Goal: Task Accomplishment & Management: Manage account settings

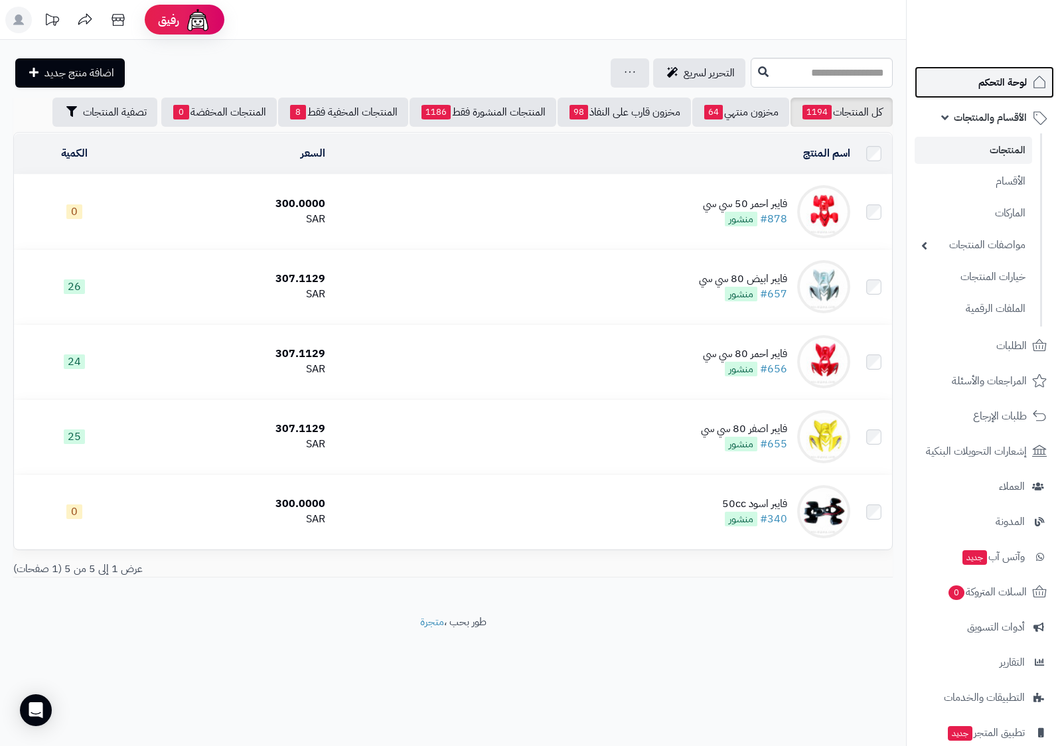
click at [1008, 89] on span "لوحة التحكم" at bounding box center [1003, 82] width 48 height 19
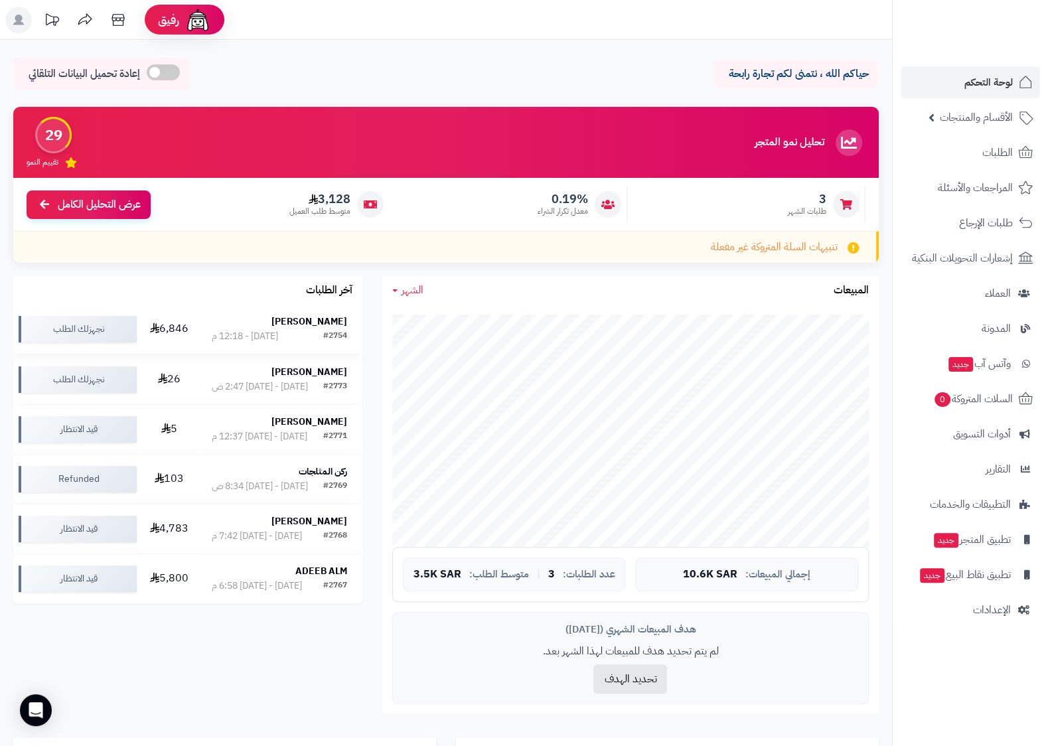
click at [273, 328] on div "ايمن بكري" at bounding box center [279, 321] width 135 height 13
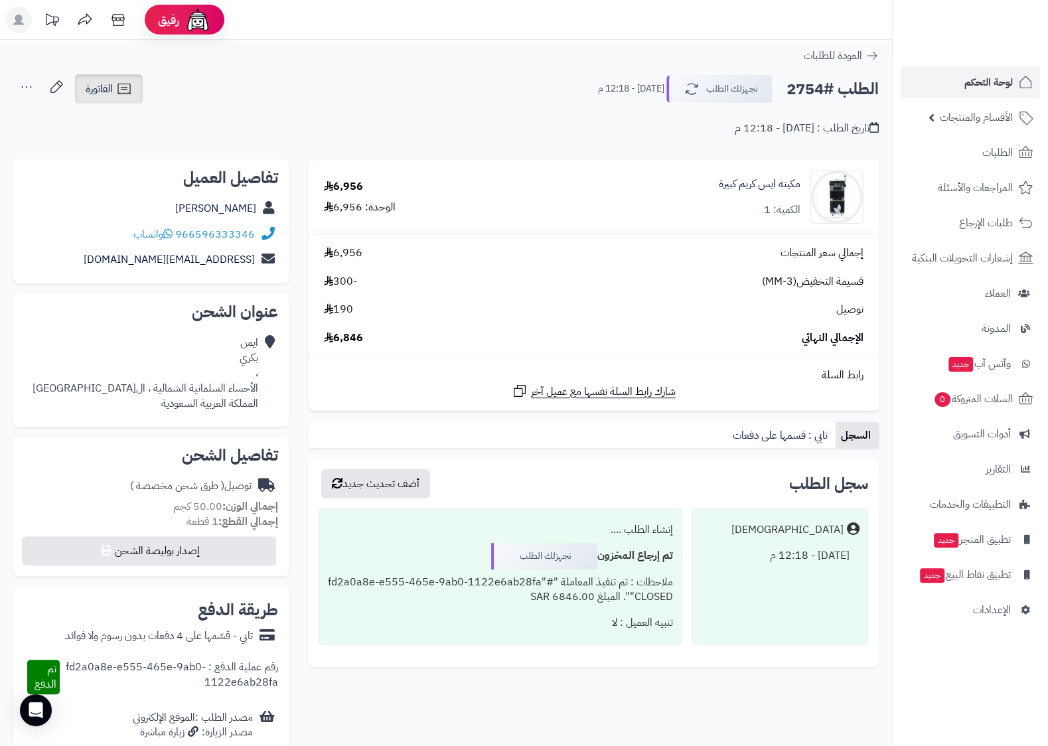
click at [92, 97] on link "الفاتورة" at bounding box center [109, 88] width 68 height 29
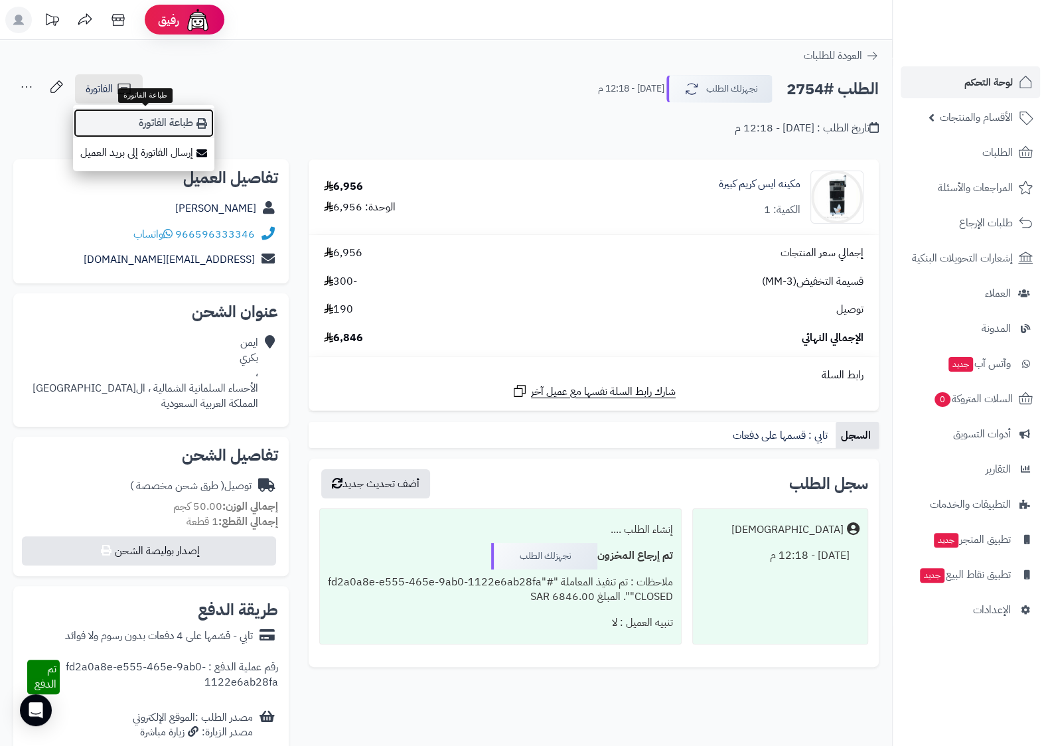
click at [173, 133] on link "طباعة الفاتورة" at bounding box center [143, 123] width 141 height 30
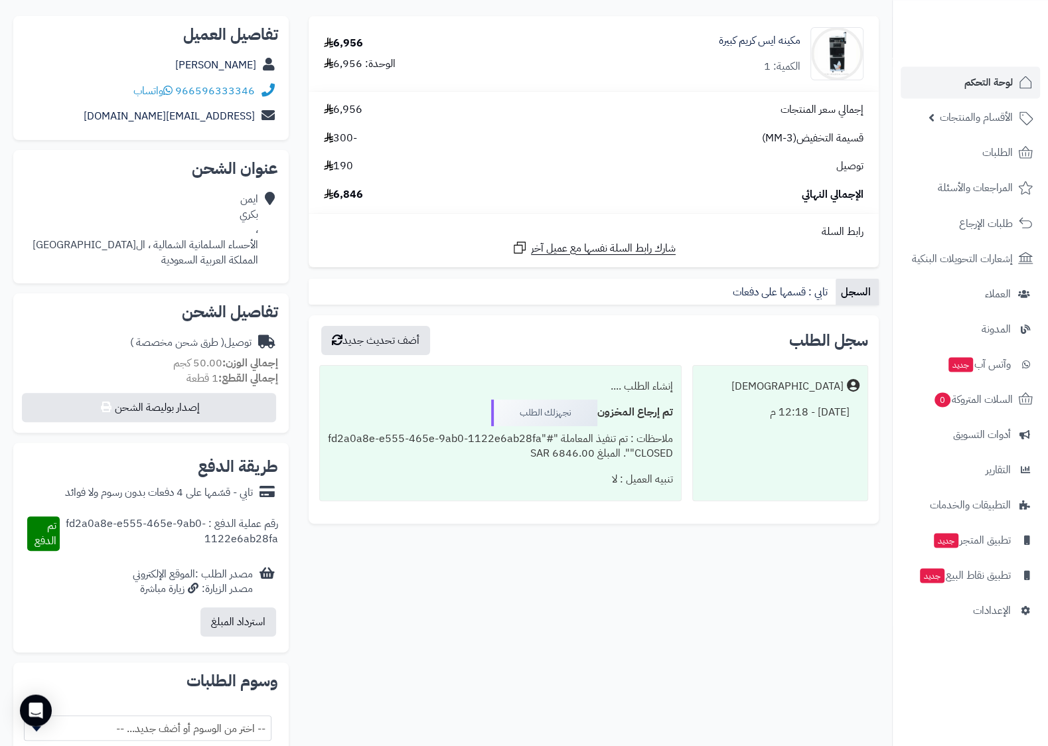
scroll to position [209, 0]
